Goal: Task Accomplishment & Management: Manage account settings

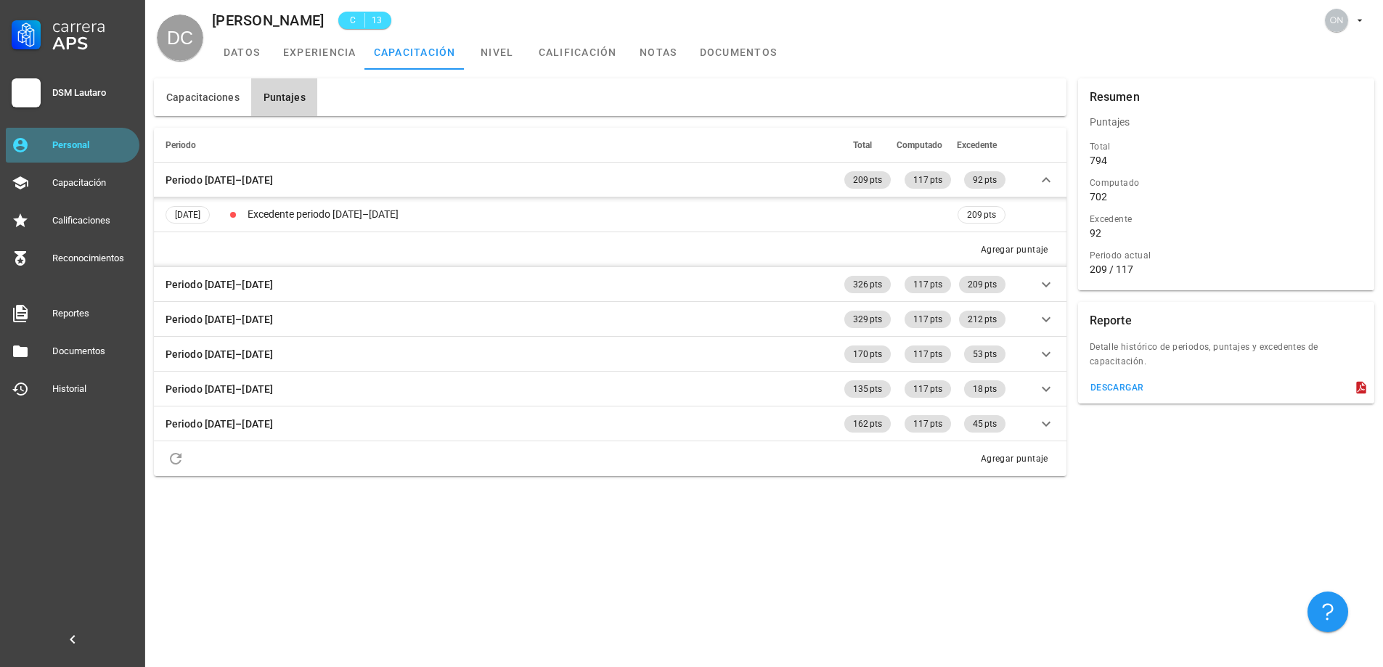
click at [94, 155] on div "Personal" at bounding box center [92, 145] width 81 height 23
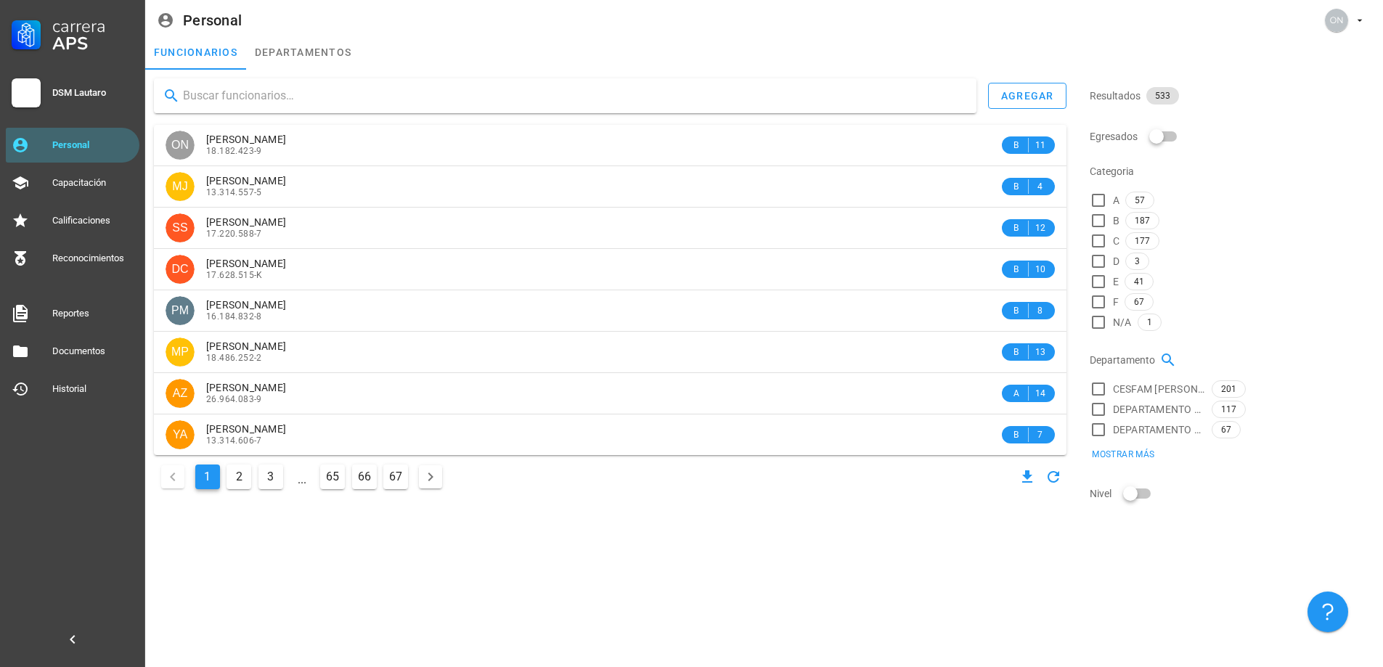
click at [241, 91] on input "text" at bounding box center [574, 95] width 782 height 23
type input "URRUTIA"
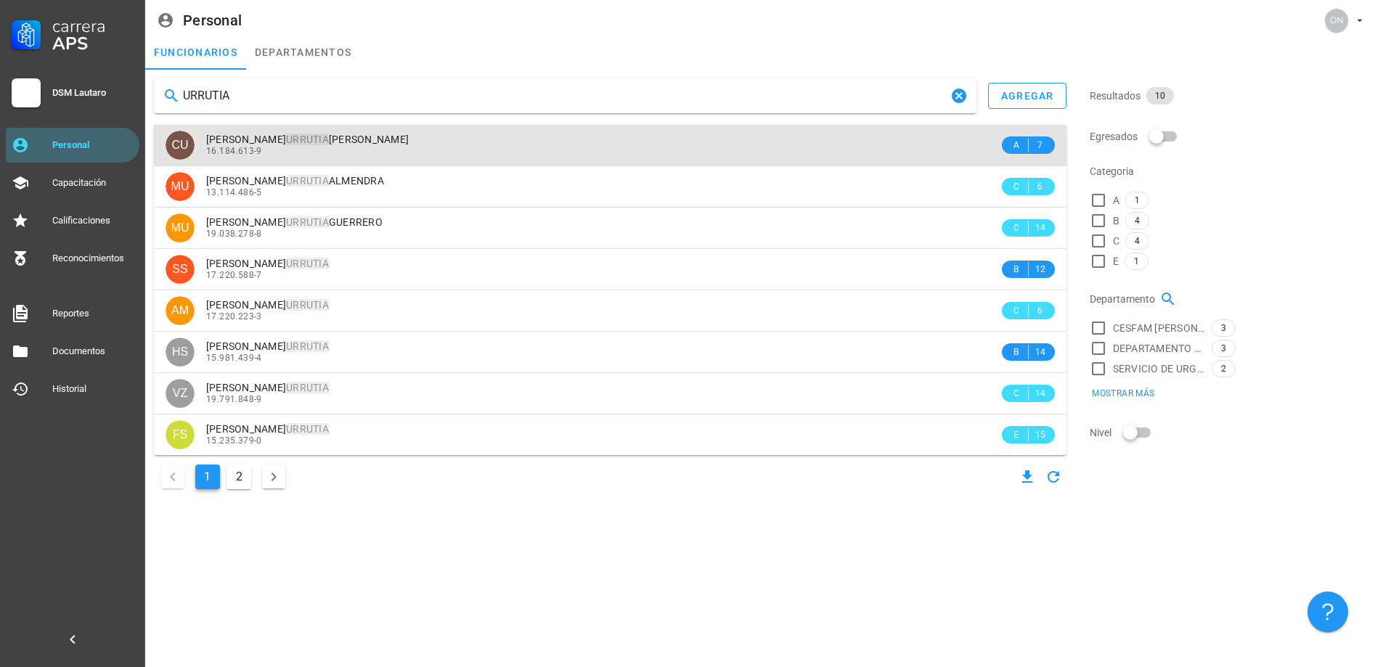
click at [322, 146] on div "16.184.613-9" at bounding box center [602, 151] width 793 height 10
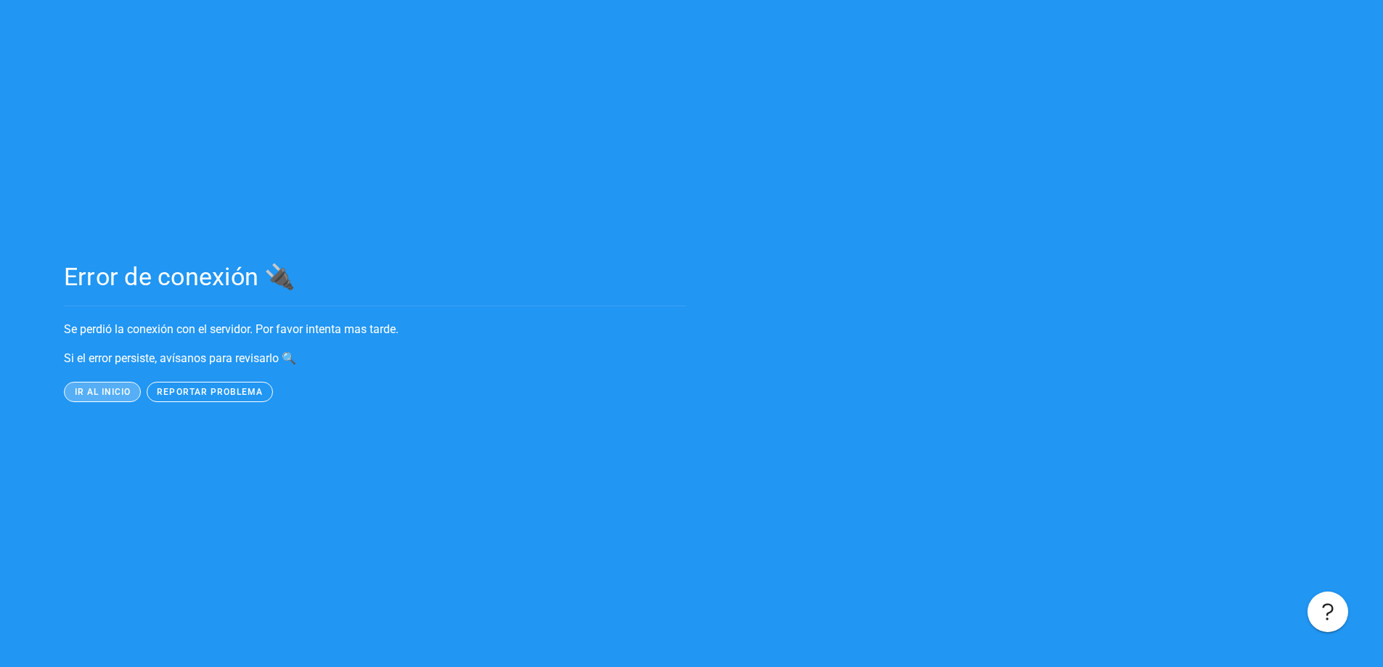
click at [107, 392] on span "ir al inicio" at bounding box center [101, 392] width 57 height 10
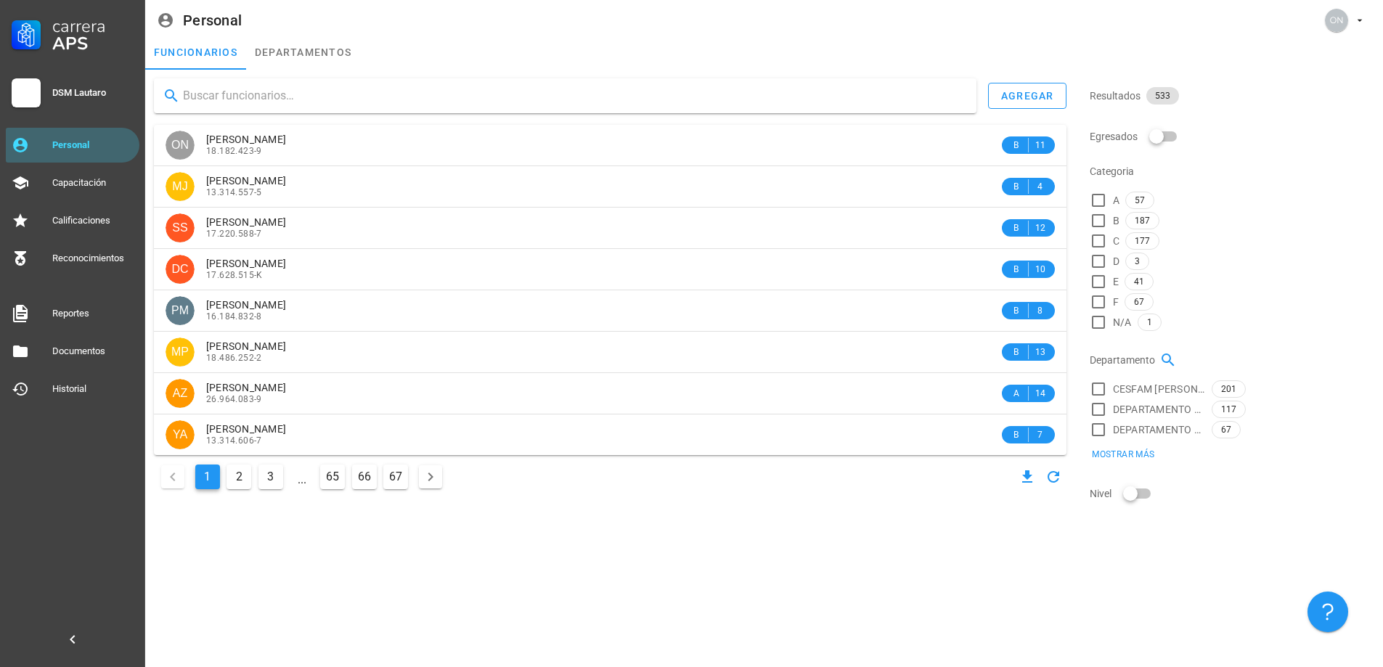
click at [255, 92] on input "text" at bounding box center [574, 95] width 782 height 23
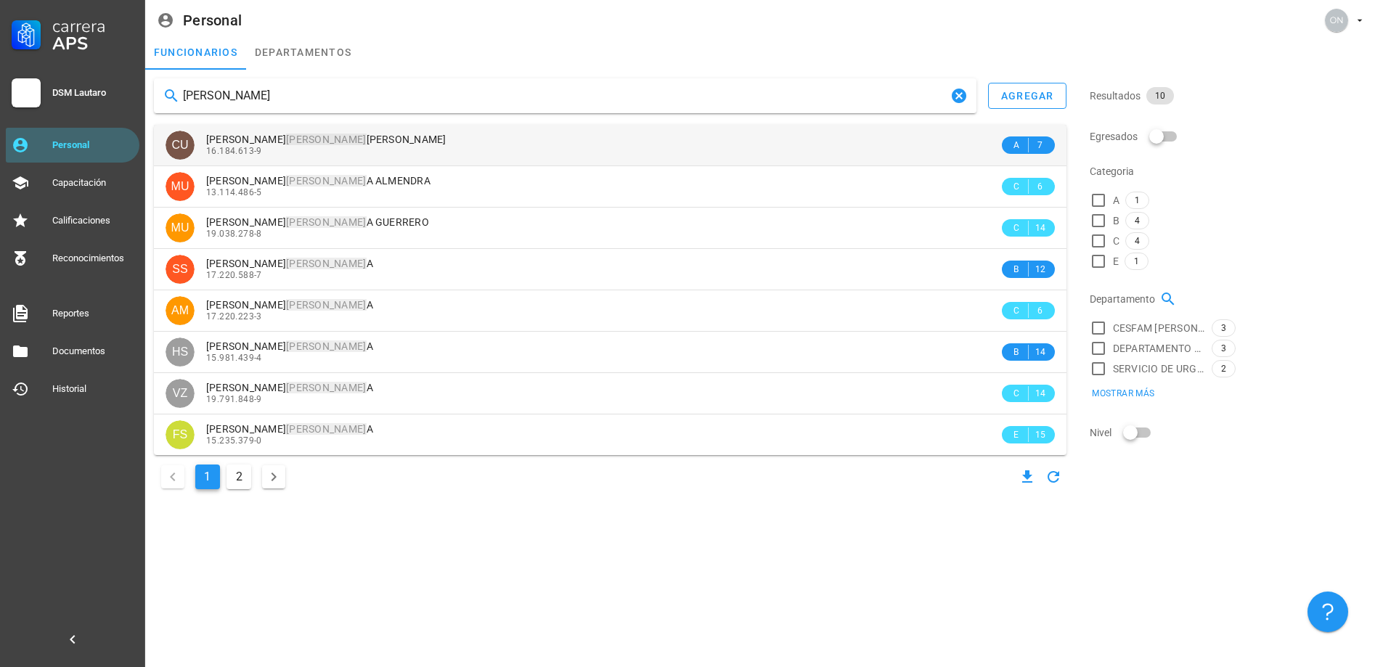
type input "URRUTI"
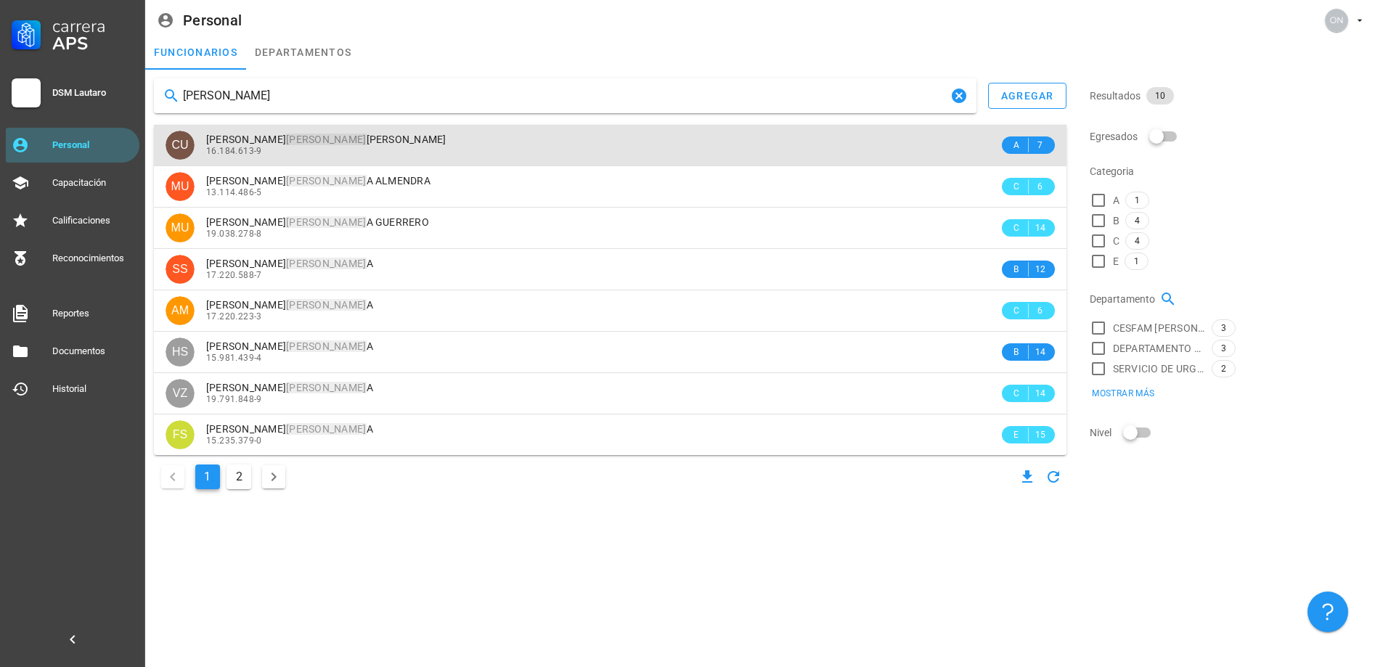
click at [309, 143] on mark "URRUTI" at bounding box center [326, 140] width 80 height 12
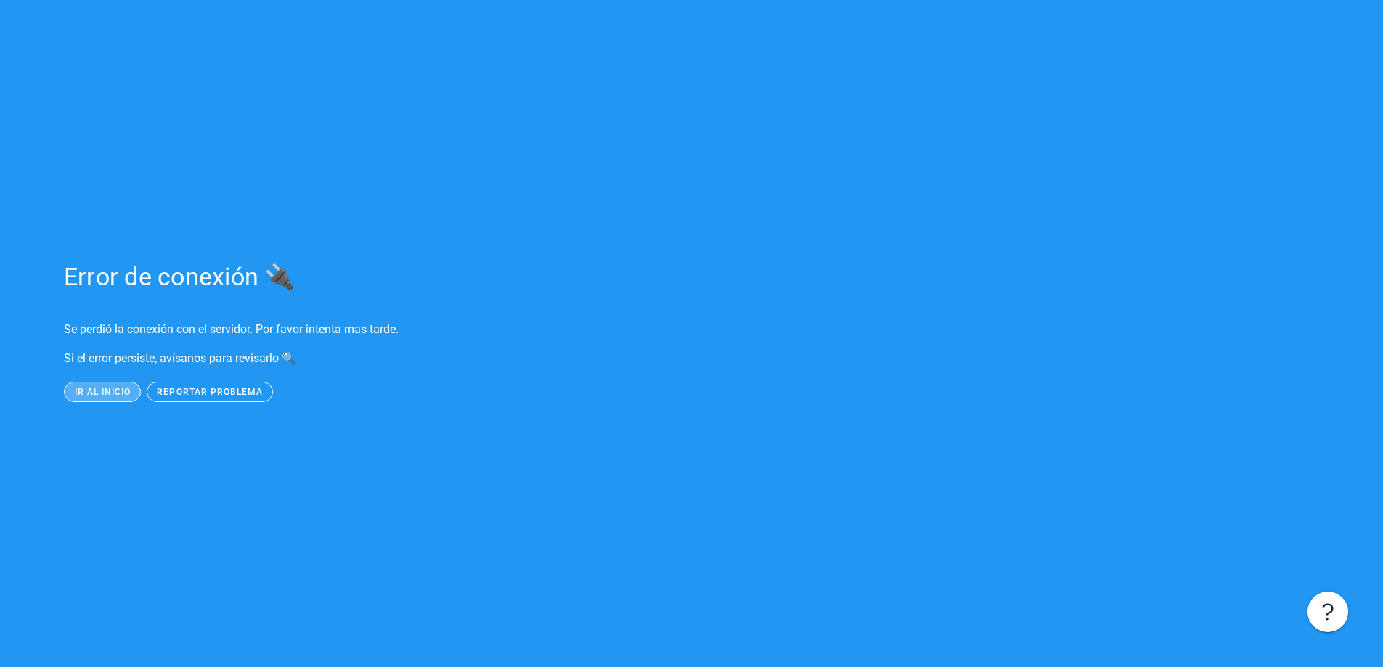
click at [116, 384] on button "ir al inicio" at bounding box center [102, 392] width 77 height 20
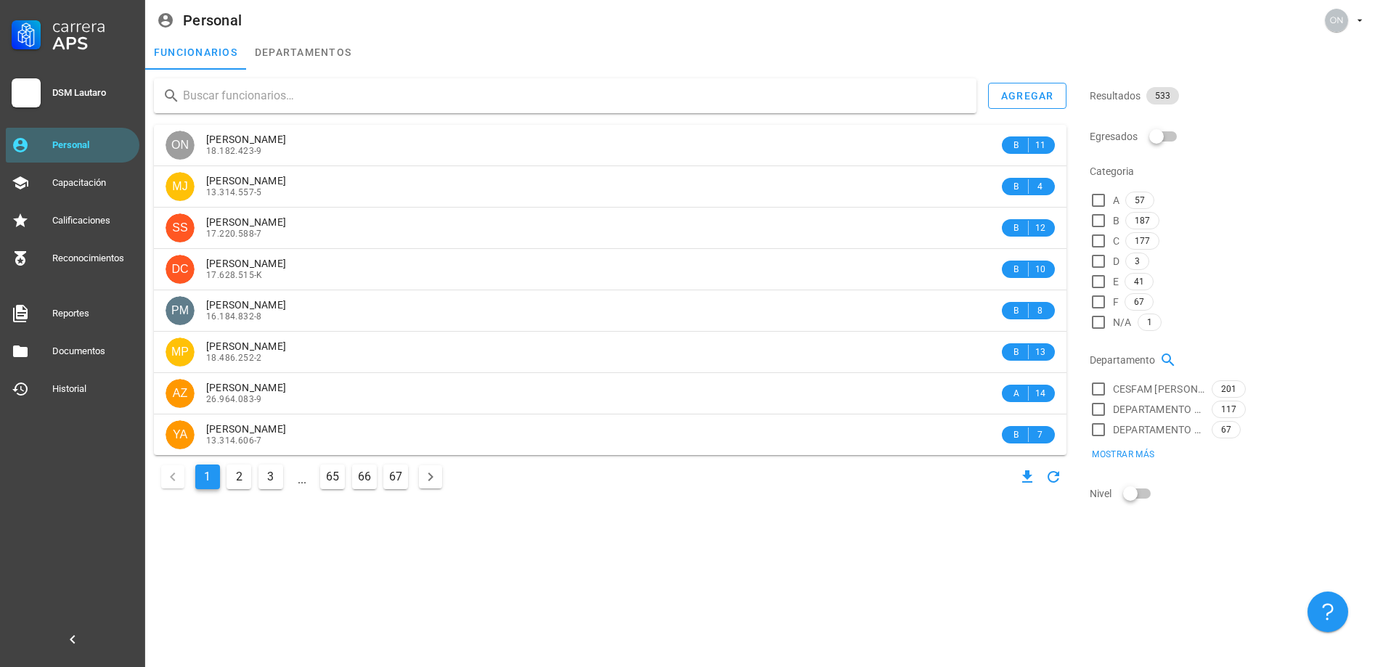
click at [1319, 4] on div "Personal" at bounding box center [764, 17] width 1238 height 35
click at [1334, 14] on div "avatar" at bounding box center [1336, 20] width 23 height 23
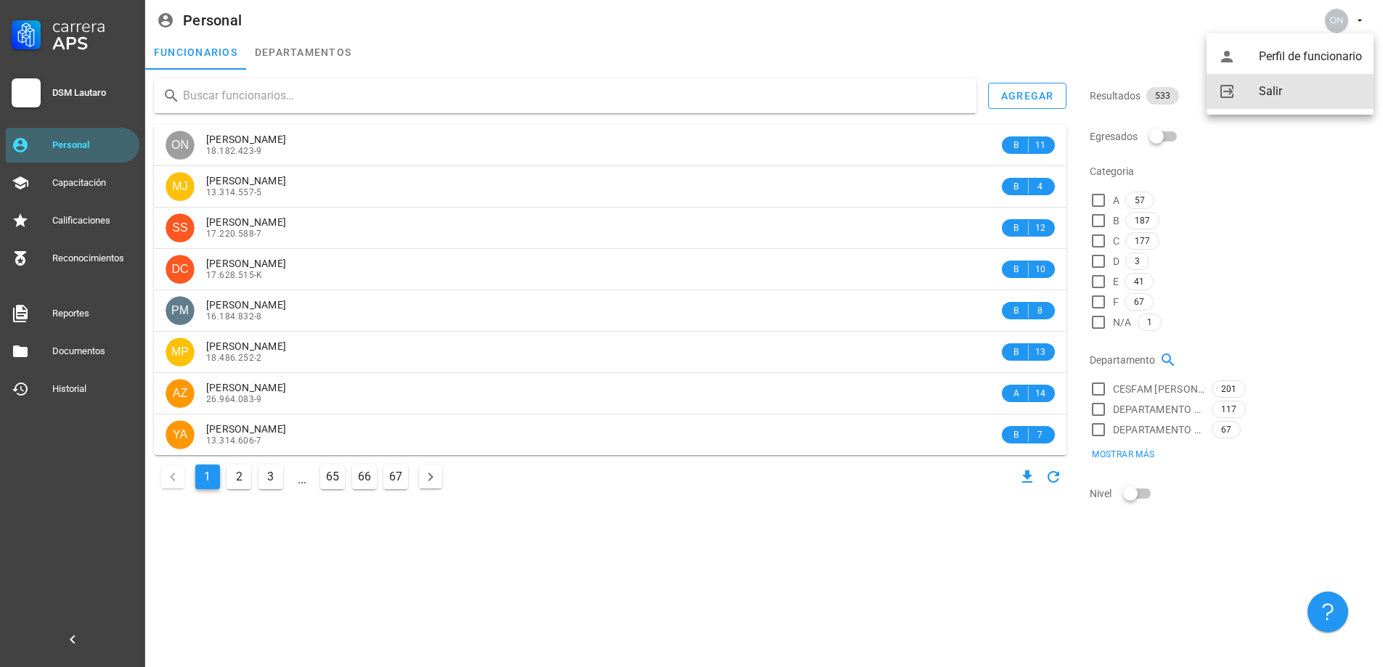
click at [1280, 91] on div "Salir" at bounding box center [1310, 91] width 103 height 29
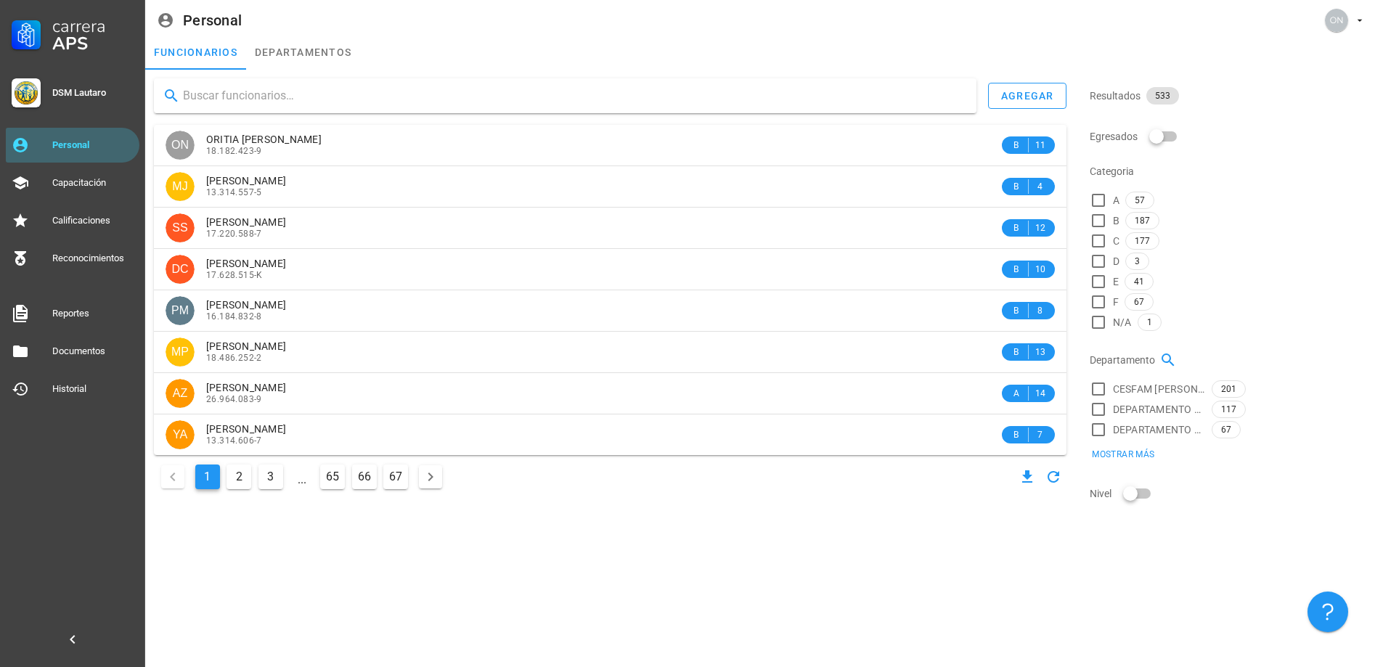
click at [262, 102] on input "text" at bounding box center [574, 95] width 782 height 23
type input "URRU"
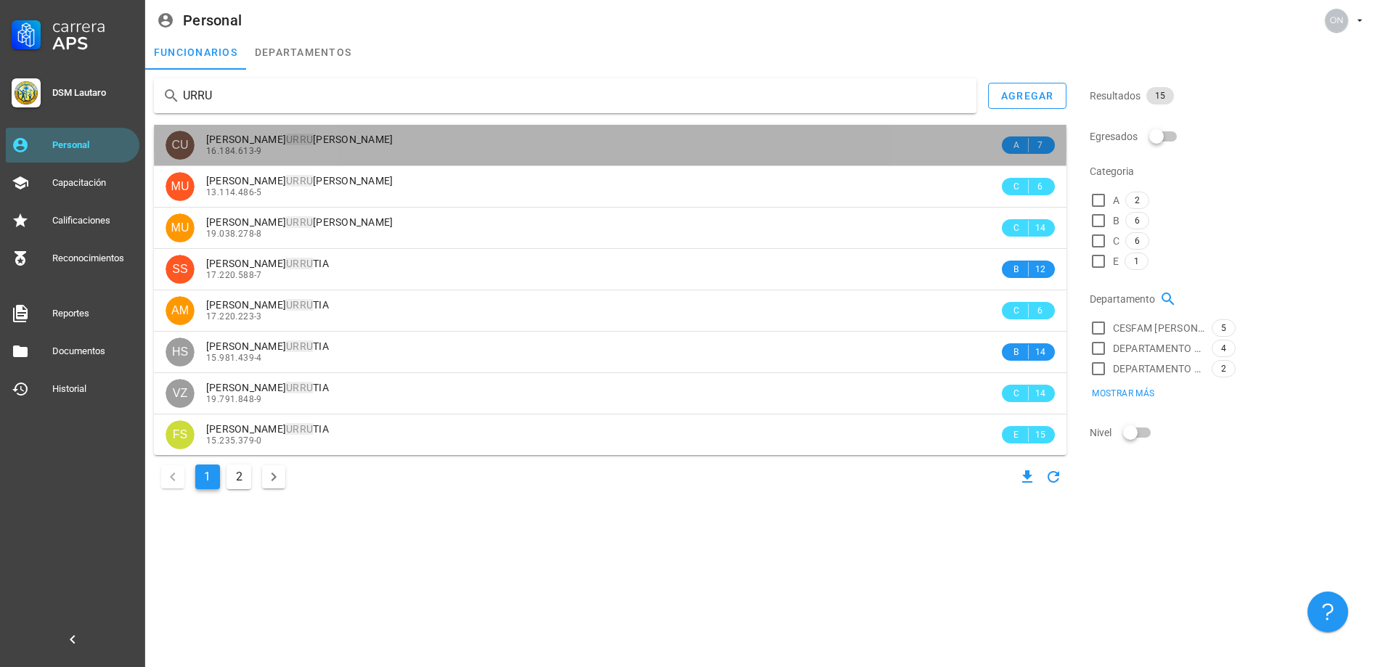
click at [262, 136] on span "[PERSON_NAME] [PERSON_NAME]" at bounding box center [299, 140] width 187 height 12
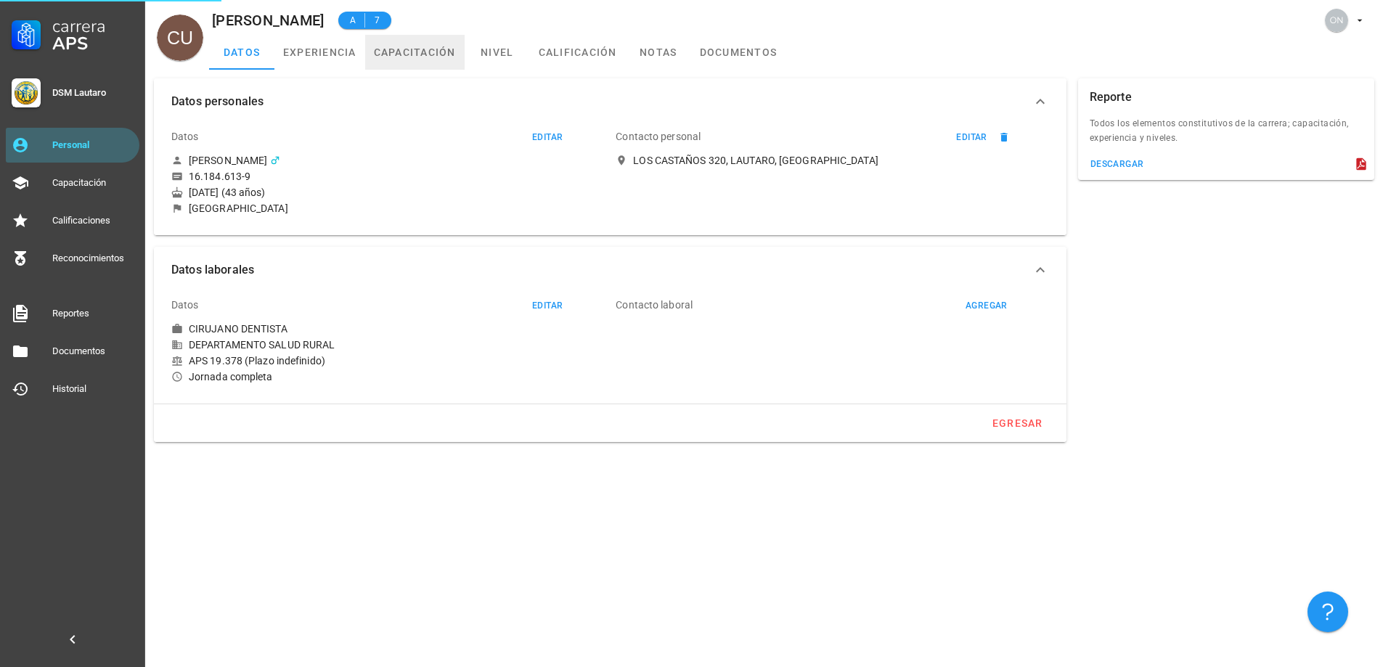
click at [452, 54] on link "capacitación" at bounding box center [414, 52] width 99 height 35
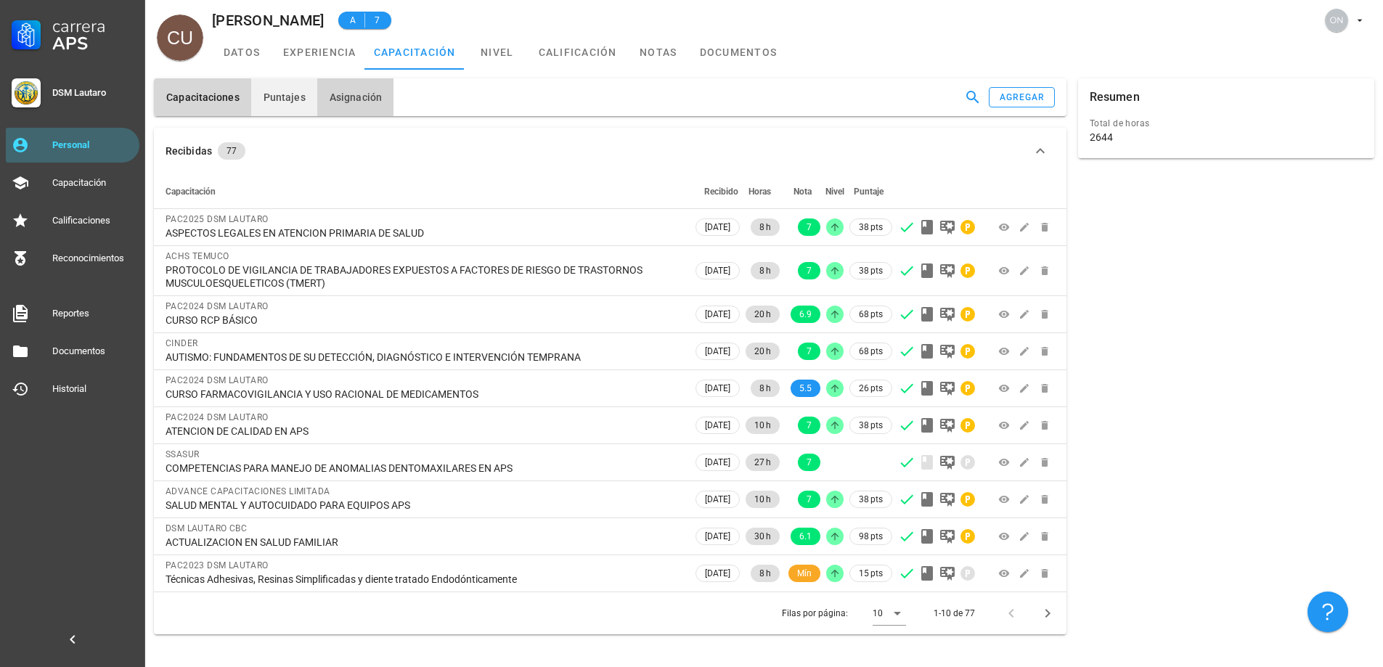
drag, startPoint x: 319, startPoint y: 97, endPoint x: 286, endPoint y: 101, distance: 33.6
click at [319, 97] on button "Asignación" at bounding box center [355, 97] width 76 height 38
click at [286, 100] on span "Puntajes" at bounding box center [284, 97] width 43 height 12
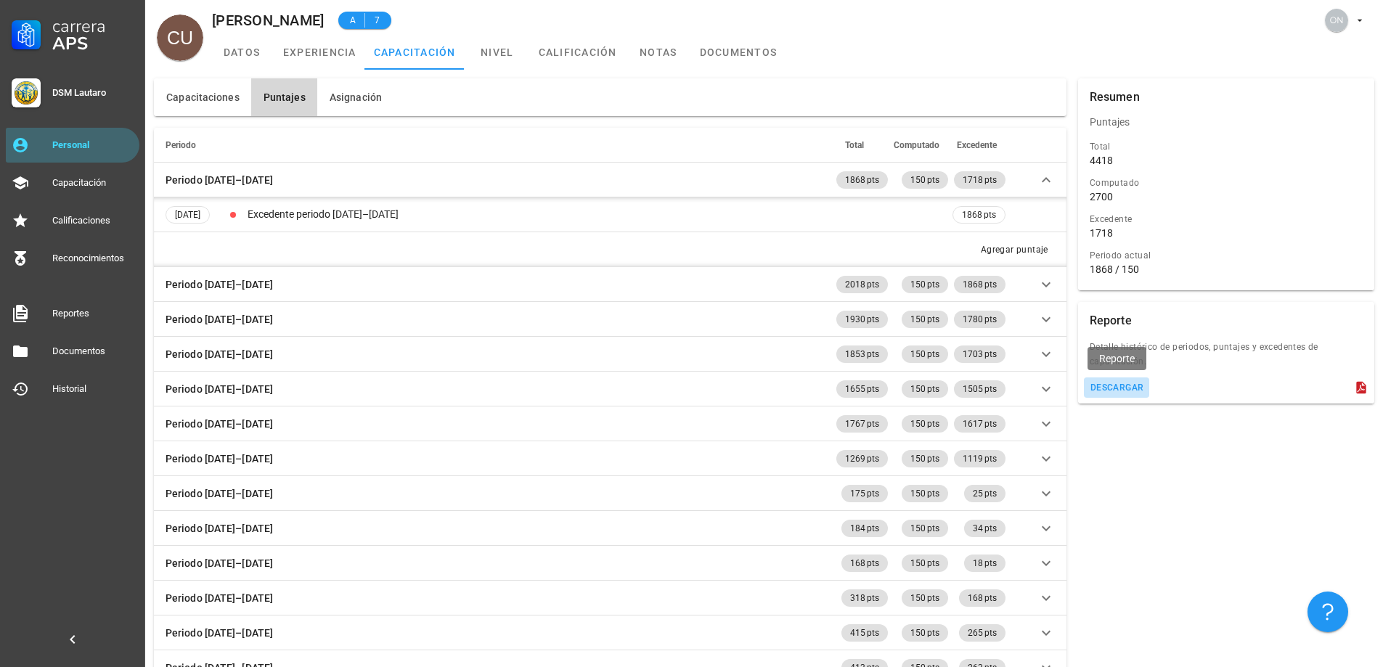
click at [1102, 380] on button "descargar" at bounding box center [1117, 387] width 66 height 20
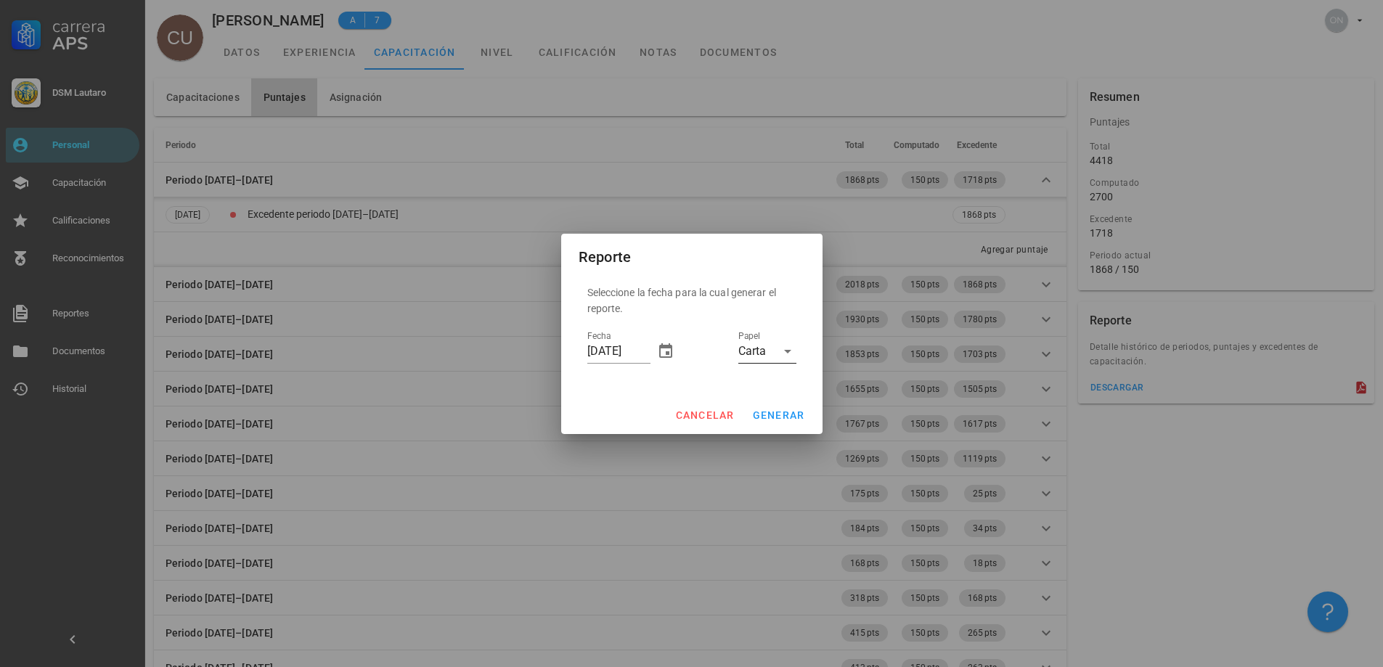
click at [782, 357] on icon at bounding box center [787, 351] width 17 height 17
click at [809, 304] on div "Seleccione la fecha para la cual generar el reporte. Fecha [DATE] Papel Carta" at bounding box center [691, 336] width 261 height 120
click at [798, 415] on span "generar" at bounding box center [778, 415] width 53 height 12
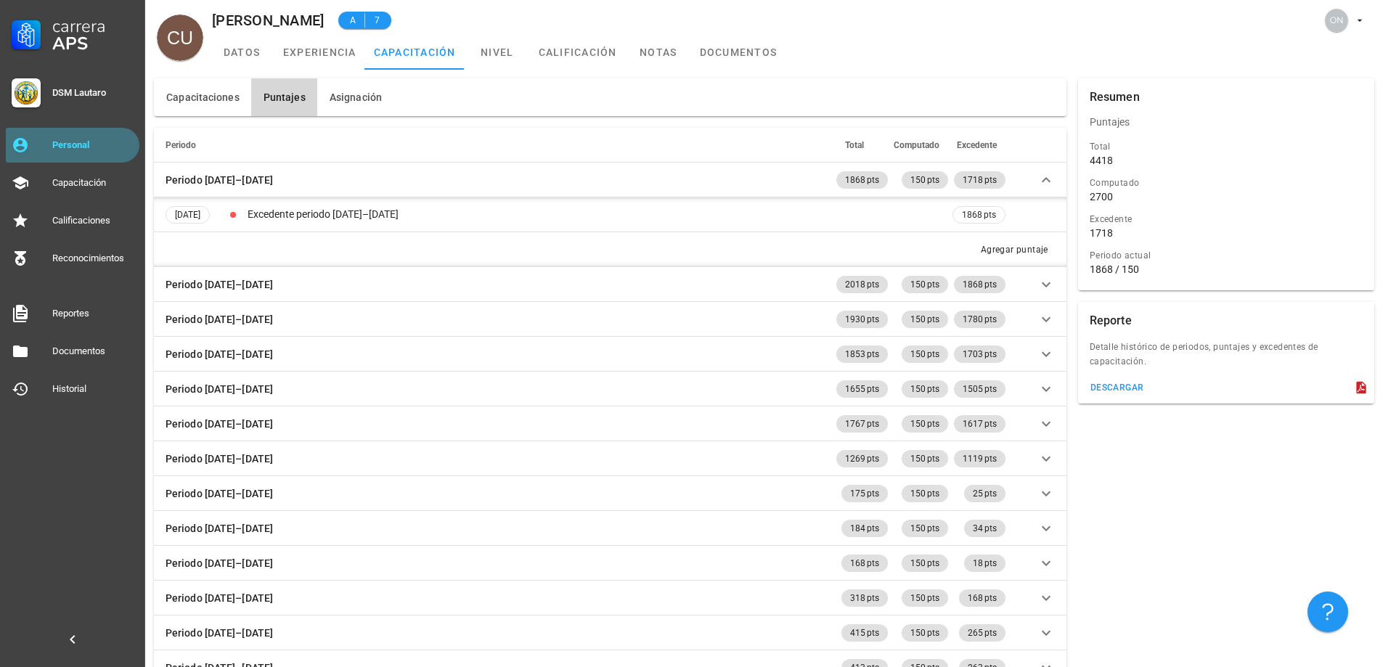
click at [50, 145] on link "Personal" at bounding box center [73, 145] width 134 height 35
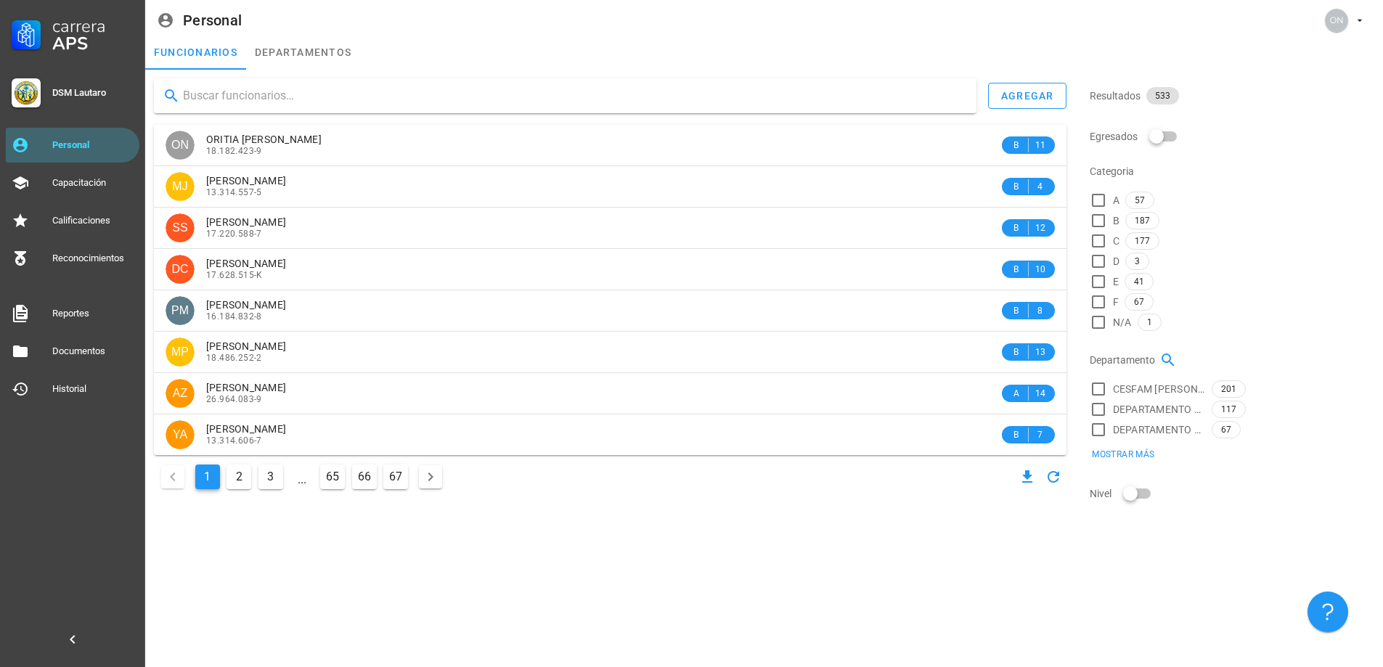
click at [327, 103] on input "text" at bounding box center [574, 95] width 782 height 23
type input "CELED"
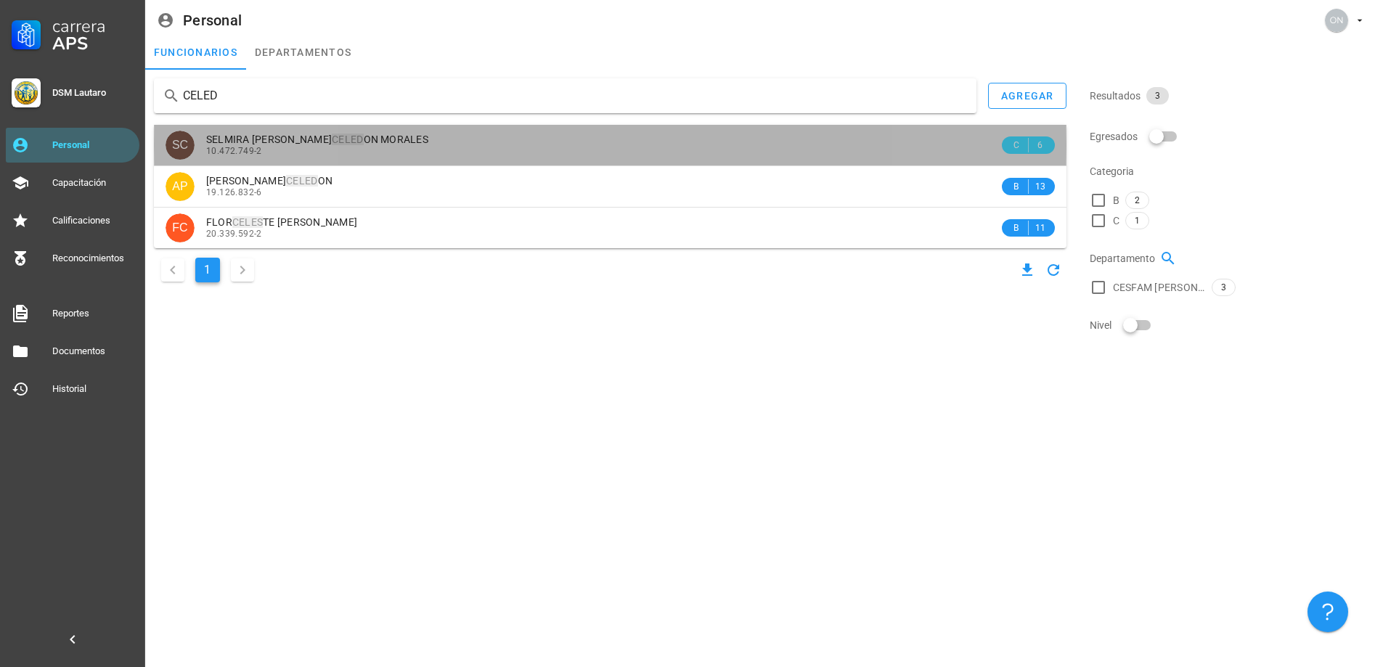
click at [345, 142] on span "SELMIRA [PERSON_NAME] ON MORALES" at bounding box center [317, 140] width 222 height 12
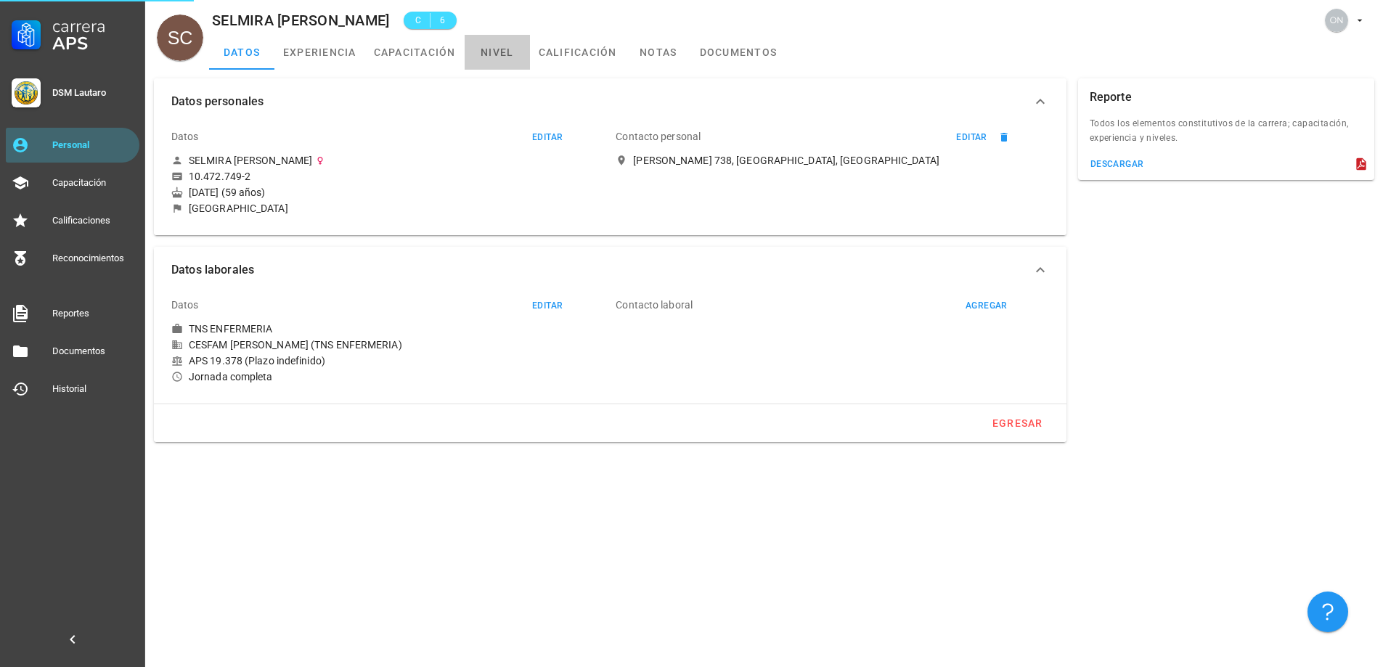
click at [491, 57] on link "nivel" at bounding box center [497, 52] width 65 height 35
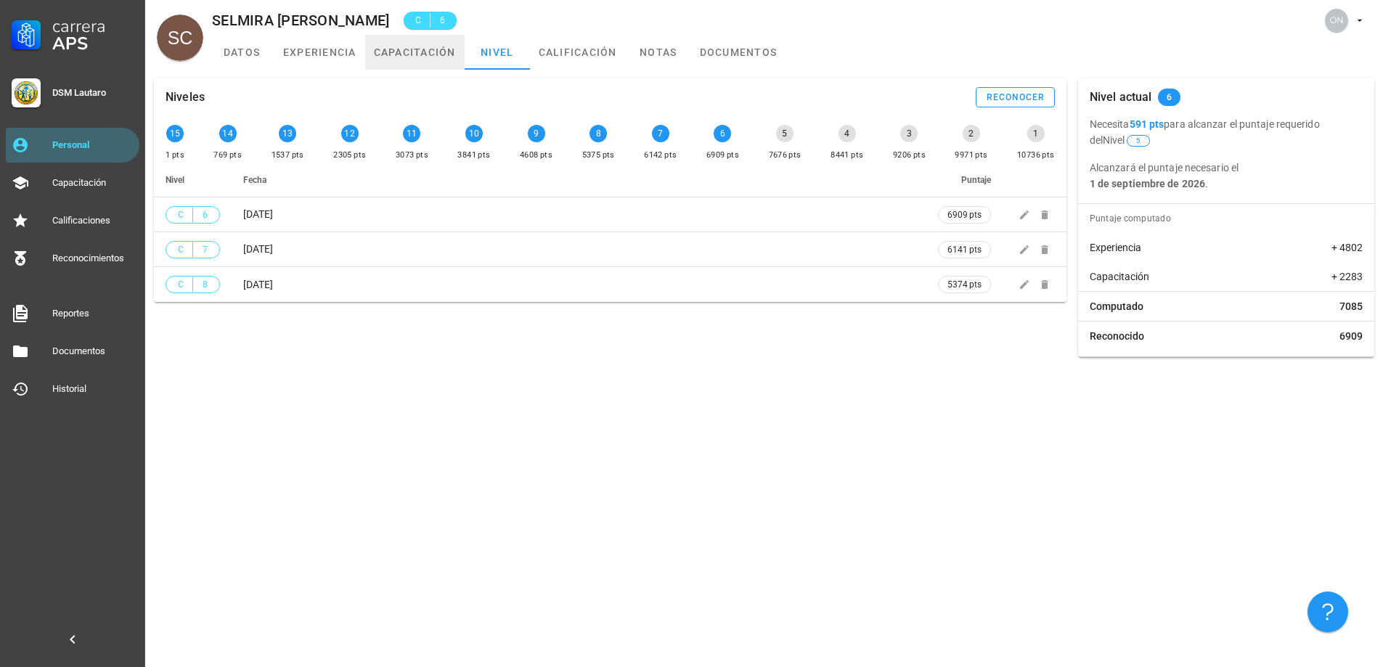
click at [441, 59] on link "capacitación" at bounding box center [414, 52] width 99 height 35
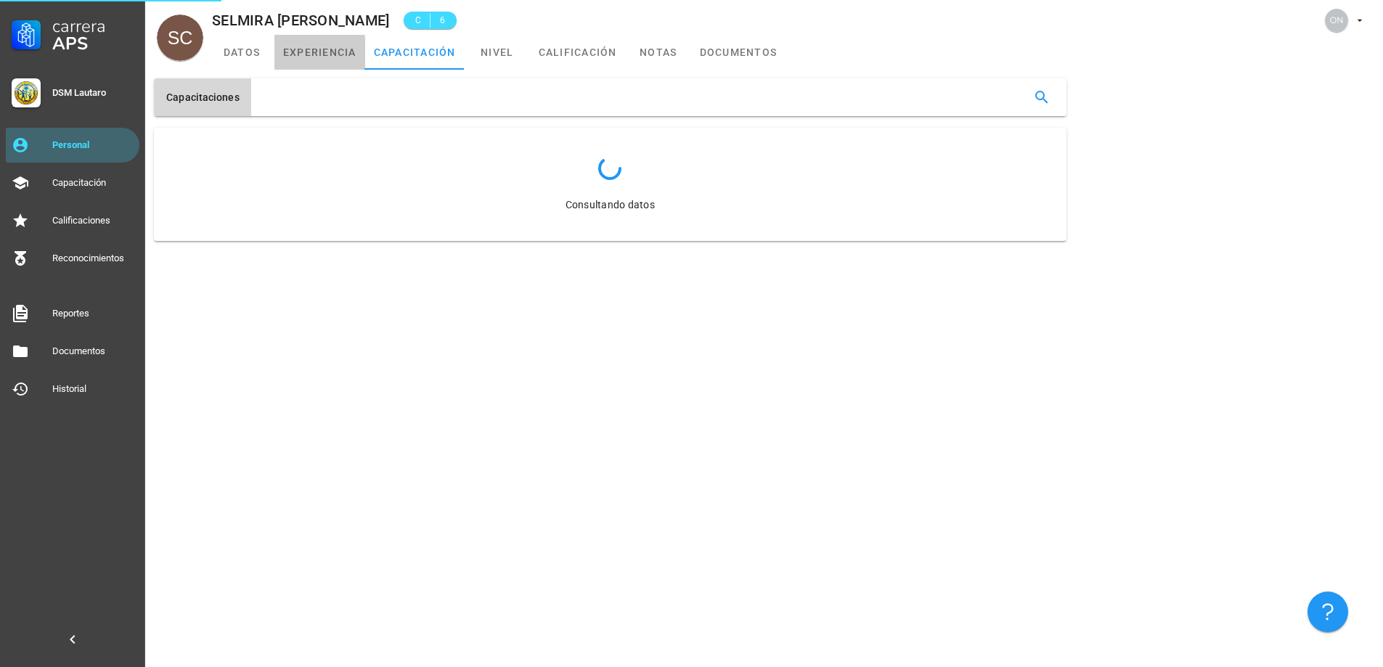
click at [308, 67] on link "experiencia" at bounding box center [319, 52] width 91 height 35
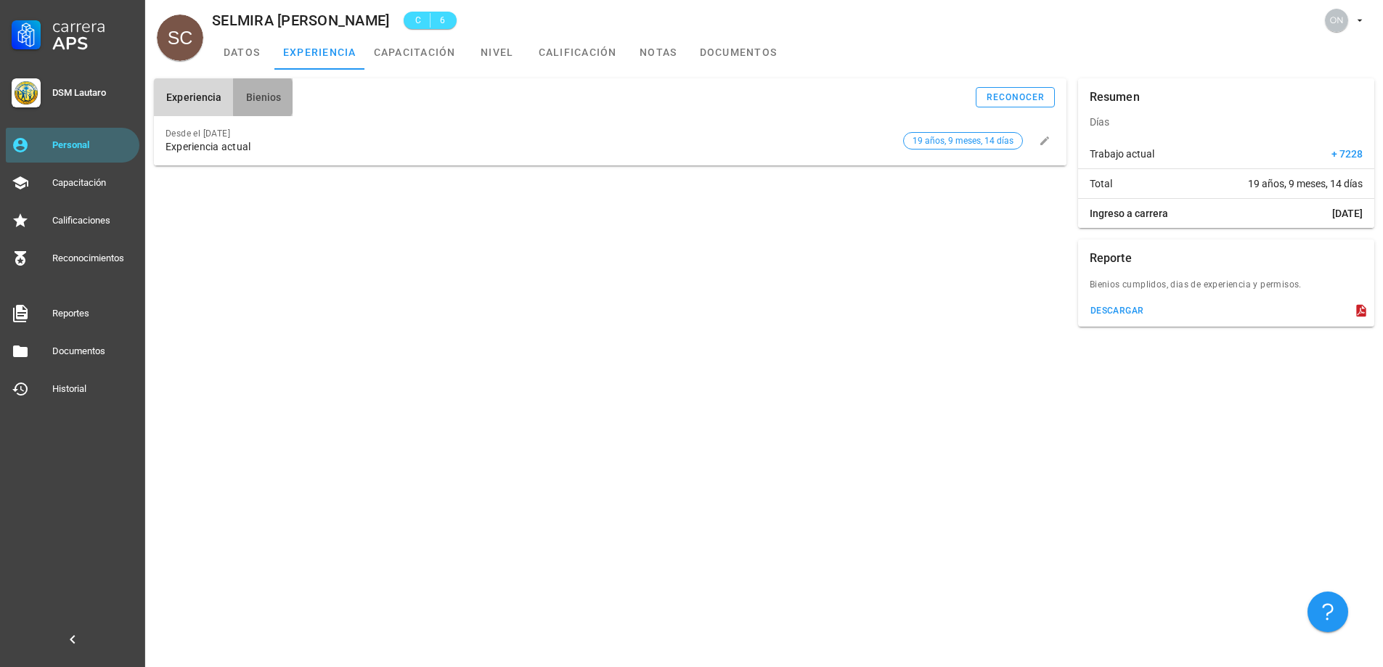
click at [256, 95] on span "Bienios" at bounding box center [263, 97] width 36 height 12
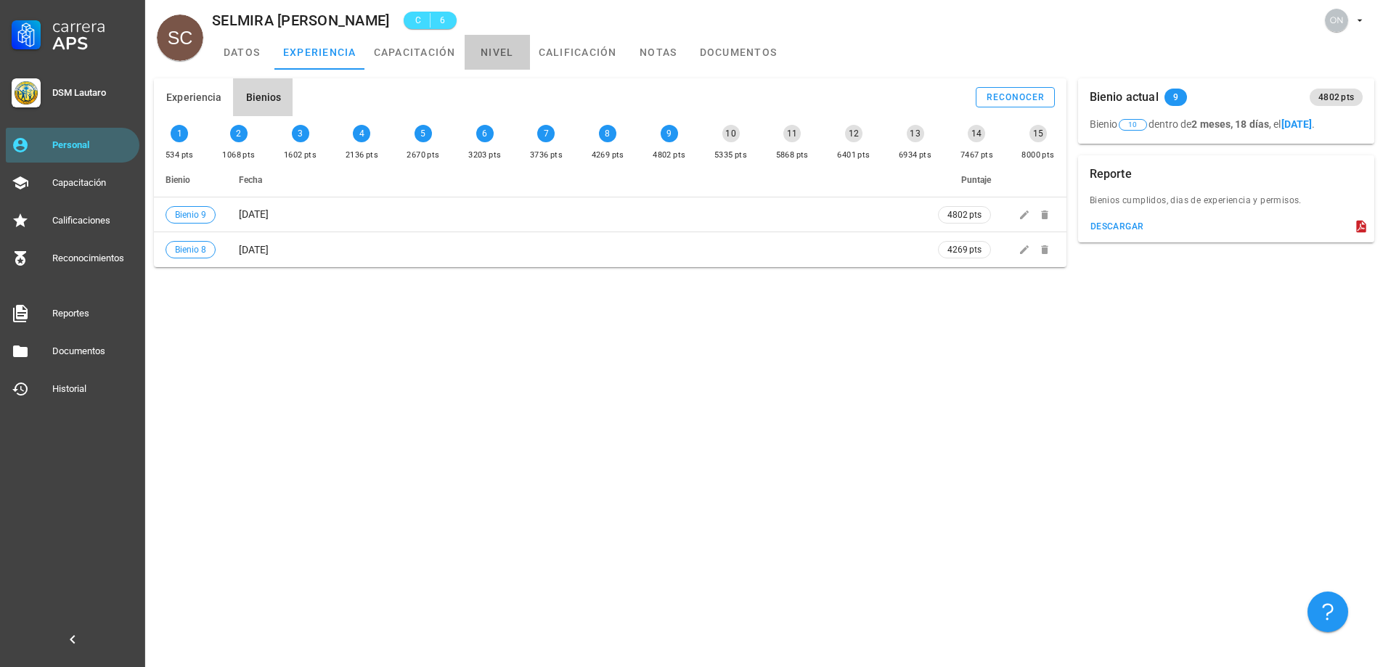
click at [494, 63] on link "nivel" at bounding box center [497, 52] width 65 height 35
